Goal: Book appointment/travel/reservation

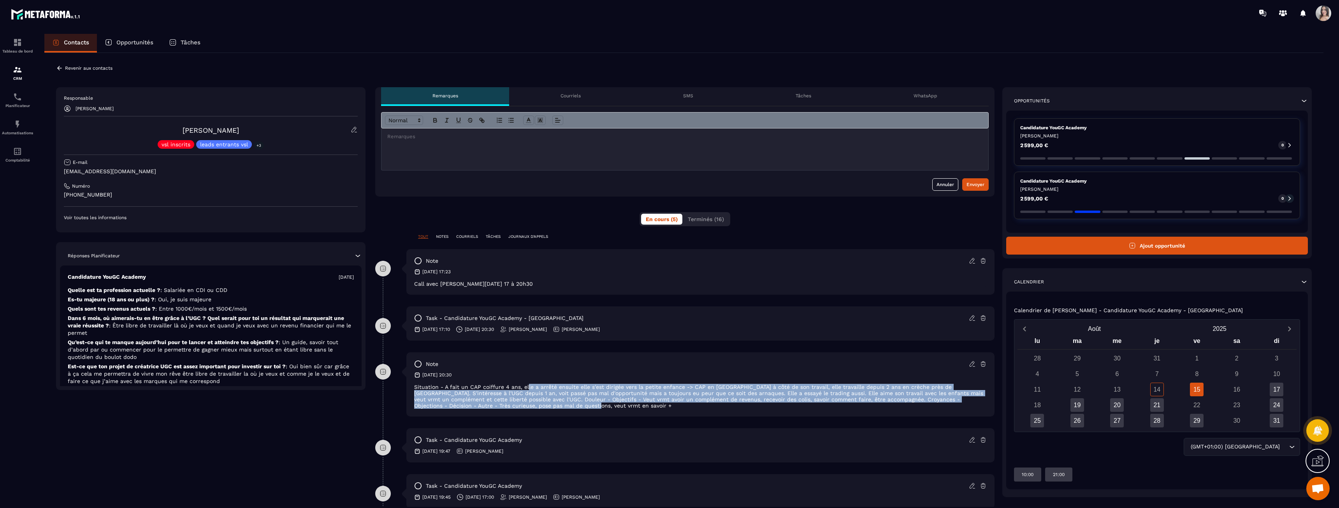
drag, startPoint x: 527, startPoint y: 388, endPoint x: 536, endPoint y: 406, distance: 20.5
click at [536, 406] on p "Situation - A fait un CAP coiffure 4 ans, elle a arrêté ensuite elle s'est diri…" at bounding box center [700, 396] width 572 height 25
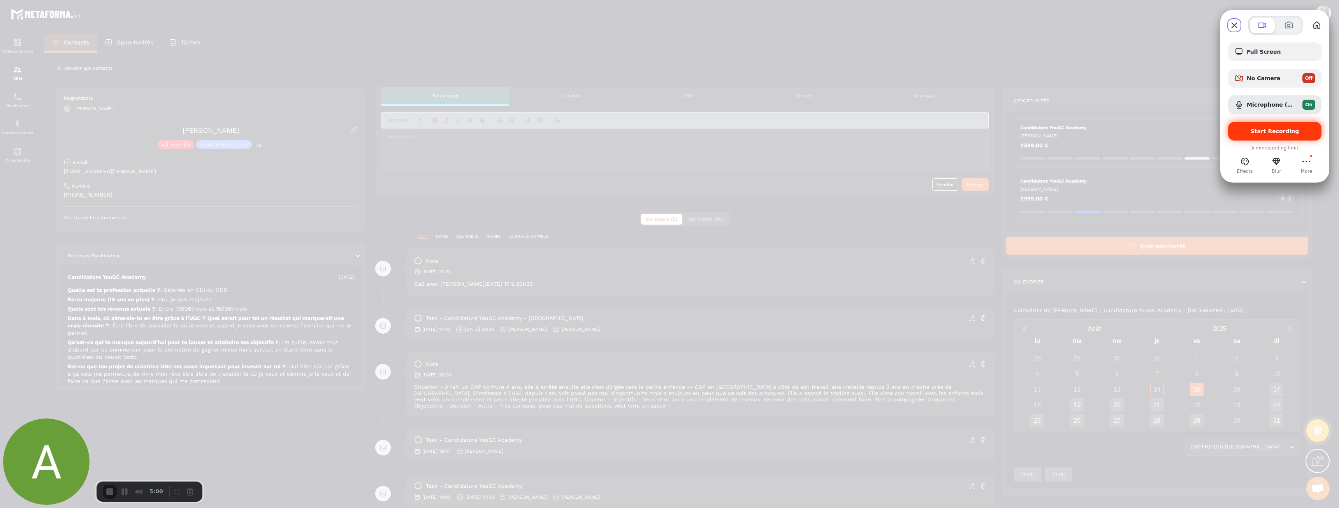
click at [1267, 137] on div "Start Recording" at bounding box center [1274, 131] width 93 height 19
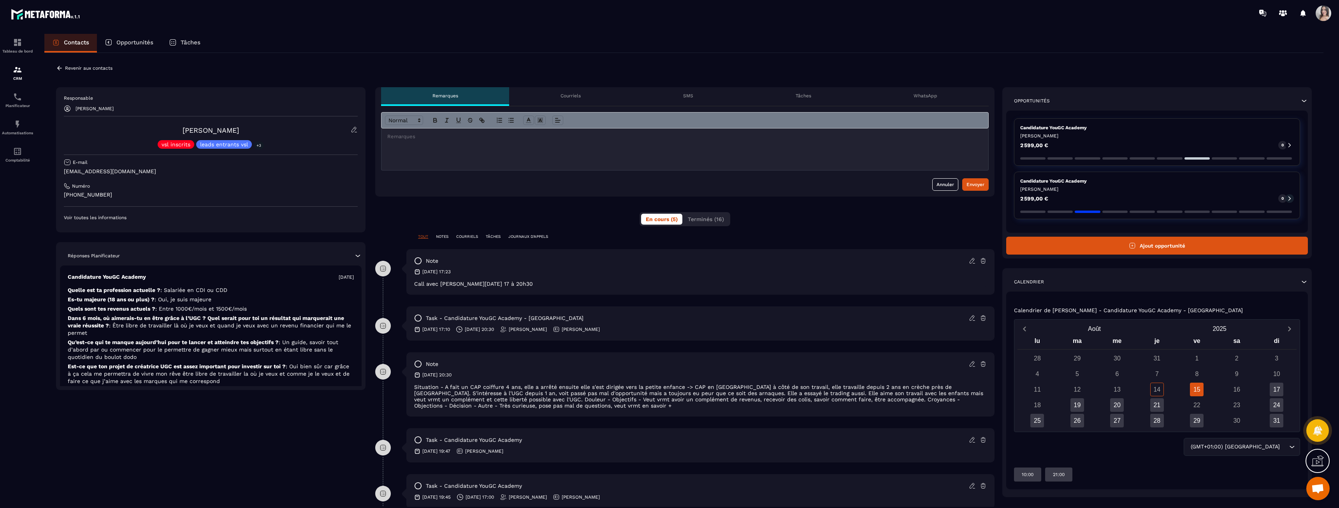
click at [1074, 183] on p "Candidature YouGC Academy" at bounding box center [1157, 181] width 274 height 6
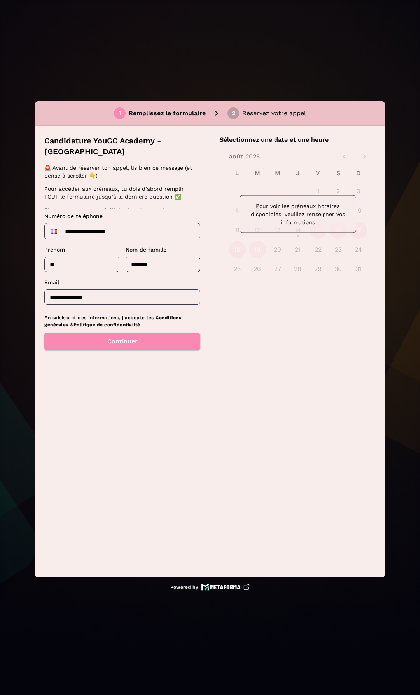
click at [317, 51] on div "1 Remplissez le formulaire 2 Réservez votre appel Candidature YouGC Academy - R…" at bounding box center [210, 347] width 420 height 695
click at [116, 333] on button "Continuer" at bounding box center [122, 341] width 156 height 17
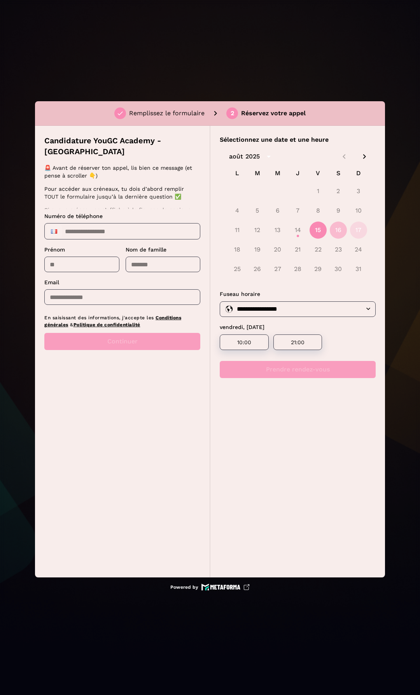
click at [341, 229] on button "16" at bounding box center [338, 229] width 17 height 17
click at [360, 232] on button "17" at bounding box center [358, 229] width 17 height 17
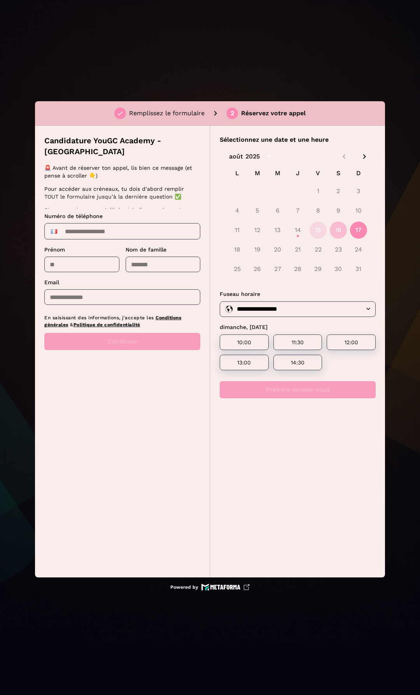
click at [338, 230] on button "16" at bounding box center [338, 229] width 17 height 17
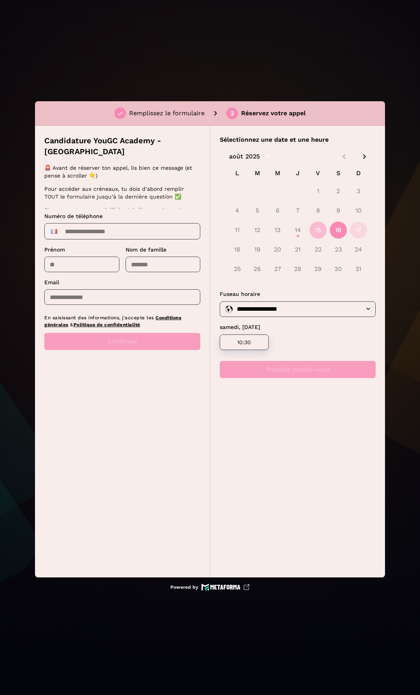
click at [324, 229] on button "15" at bounding box center [318, 229] width 17 height 17
click at [342, 231] on button "16" at bounding box center [338, 229] width 17 height 17
click at [356, 230] on button "17" at bounding box center [358, 229] width 17 height 17
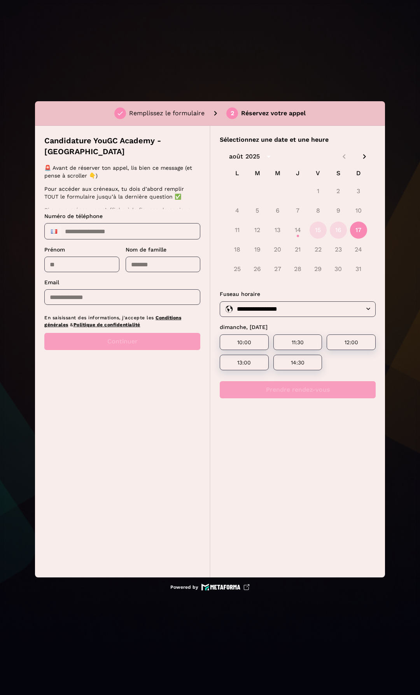
click at [328, 230] on div "11 12 13 14 15 16 17" at bounding box center [298, 230] width 156 height 19
click at [316, 232] on button "15" at bounding box center [318, 229] width 17 height 17
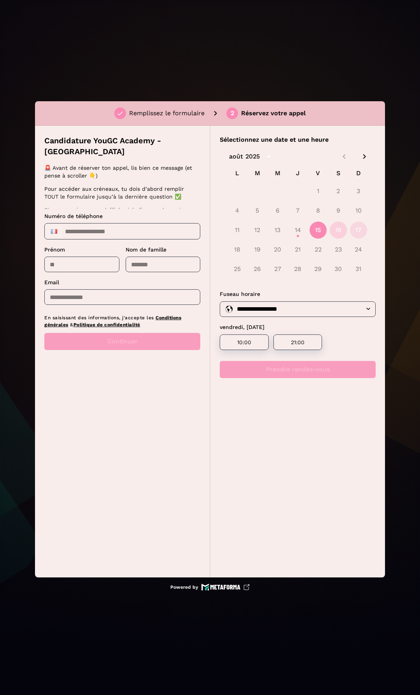
click at [339, 232] on button "16" at bounding box center [338, 229] width 17 height 17
click at [361, 232] on button "17" at bounding box center [358, 229] width 17 height 17
